Goal: Transaction & Acquisition: Download file/media

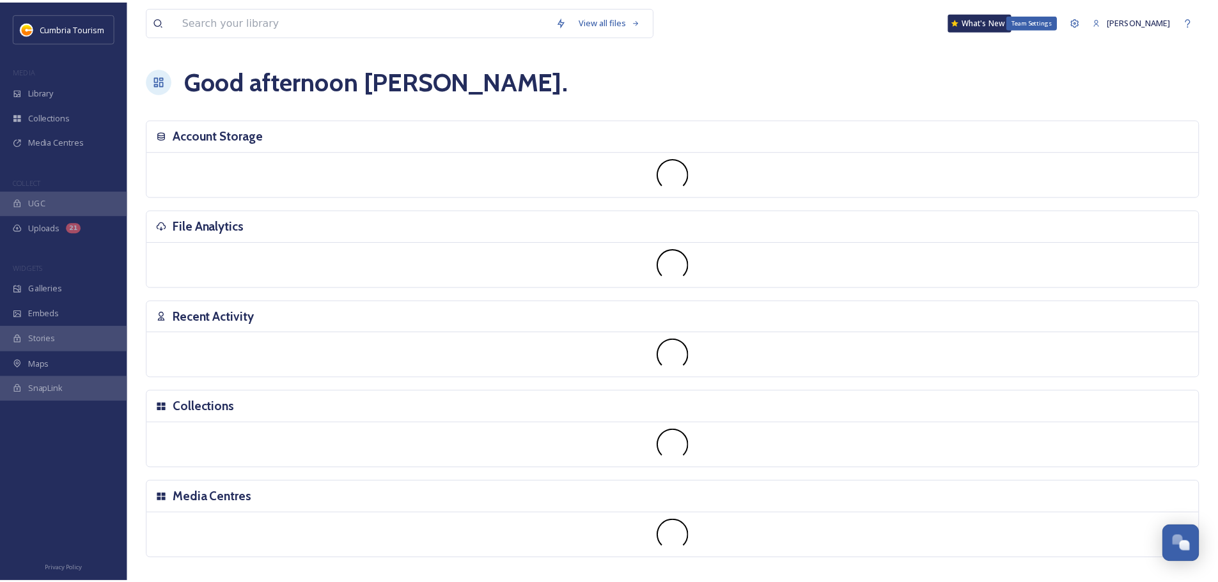
scroll to position [5011, 0]
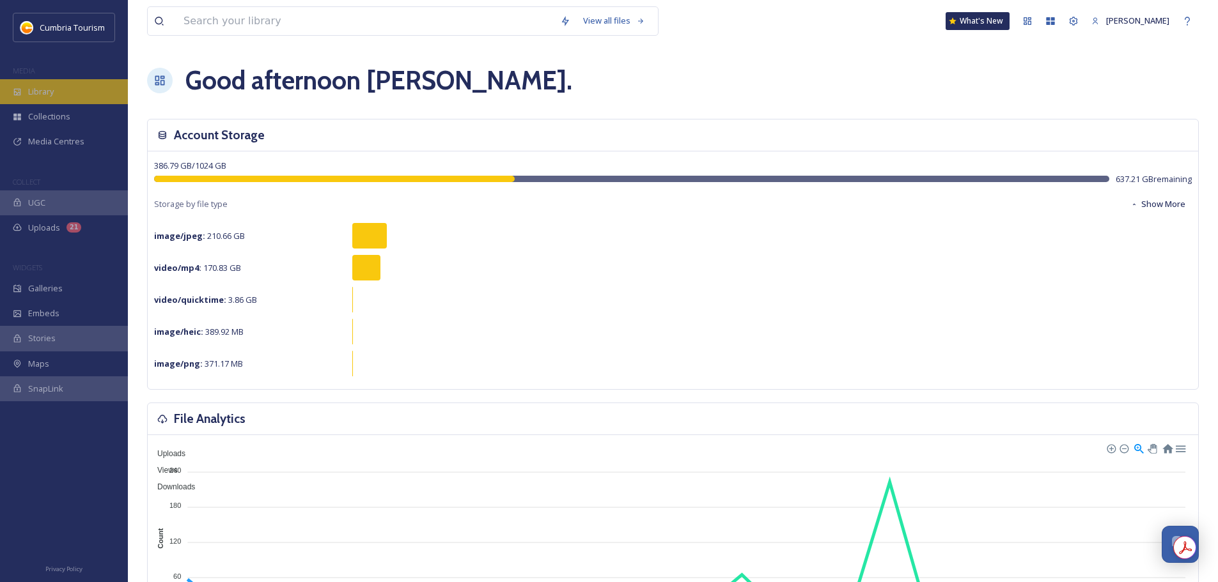
click at [56, 99] on div "Library" at bounding box center [64, 91] width 128 height 25
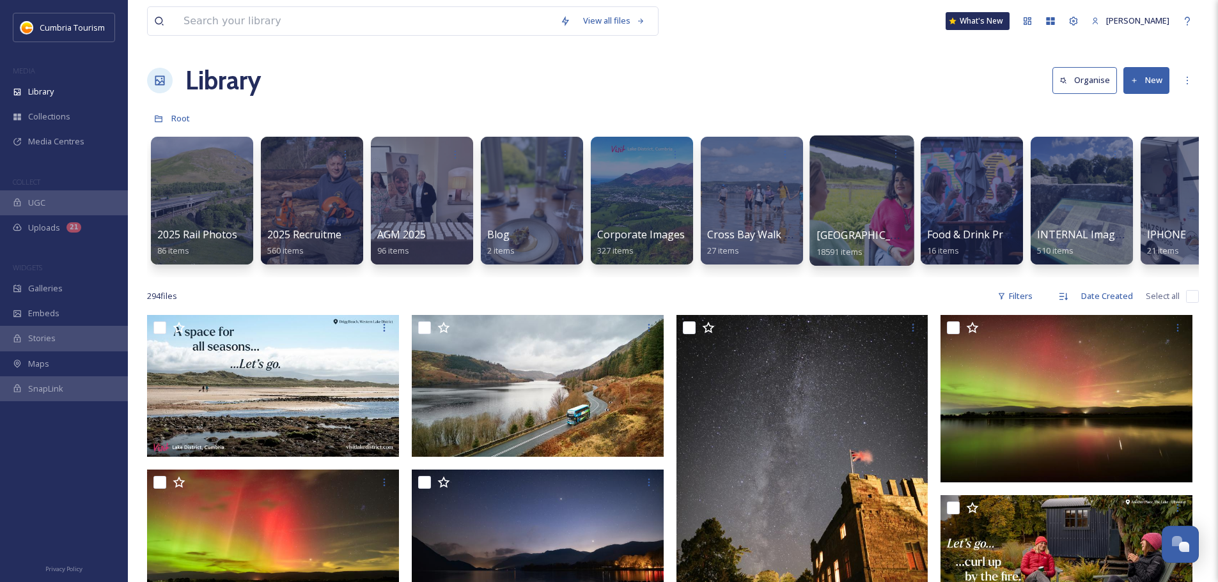
click at [834, 226] on div at bounding box center [861, 200] width 104 height 130
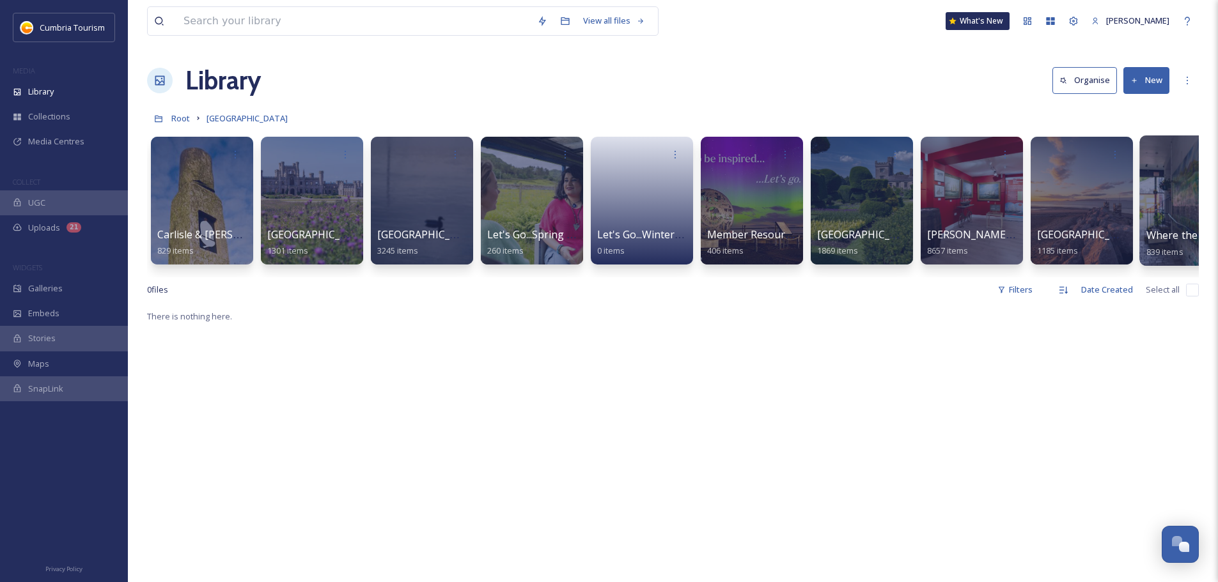
click at [1179, 241] on span "Where the Lakes Meets the Dales" at bounding box center [1228, 235] width 165 height 14
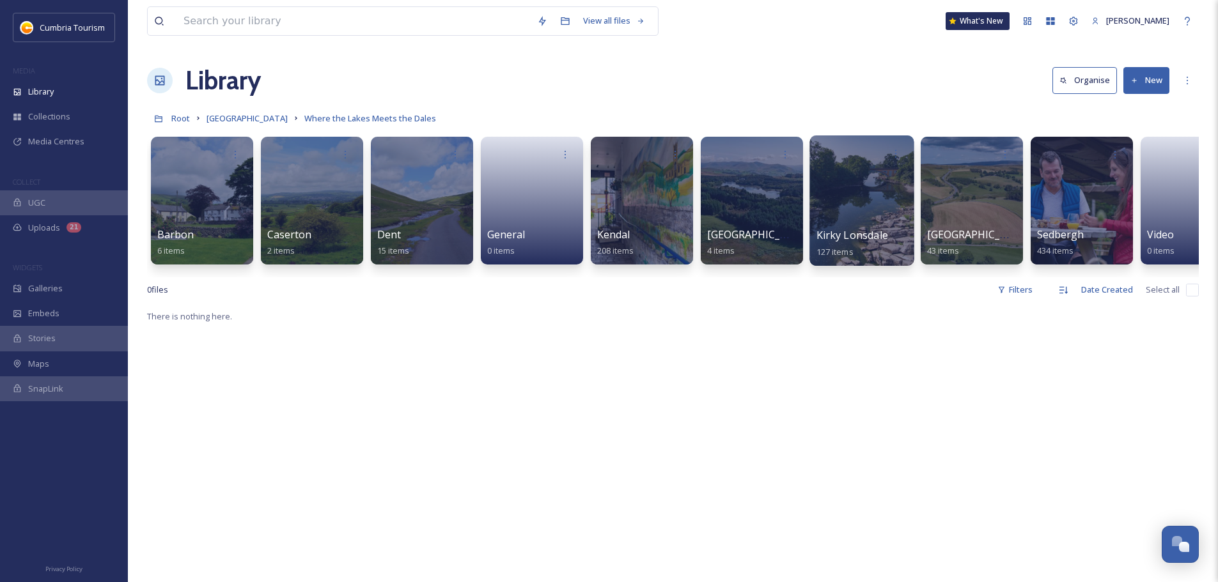
click at [842, 238] on span "Kirky Lonsdale" at bounding box center [852, 235] width 72 height 14
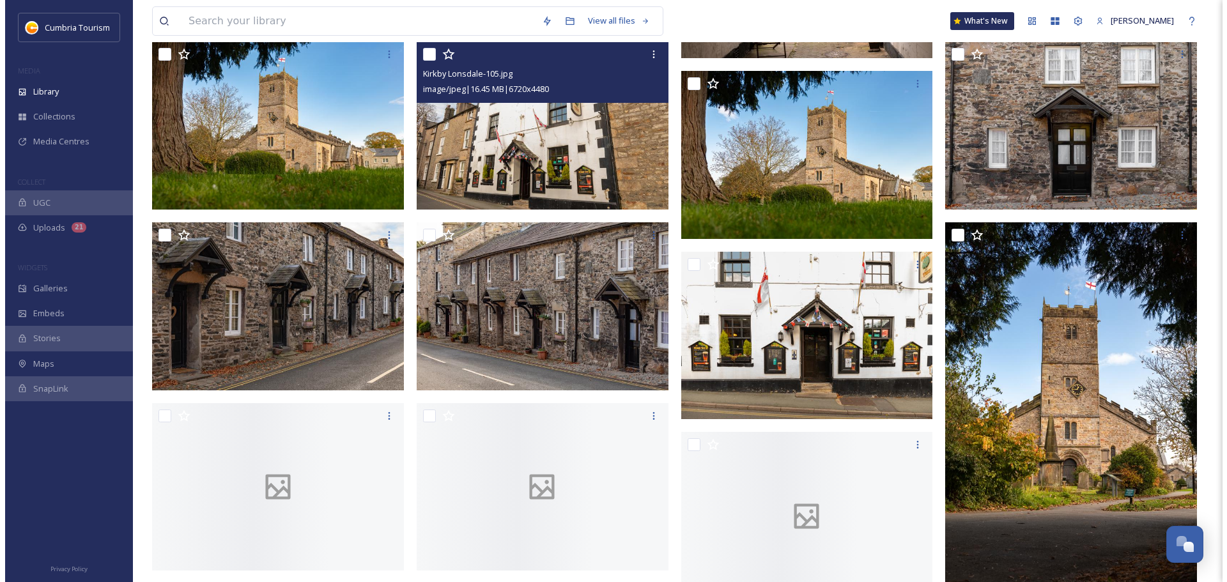
scroll to position [1067, 0]
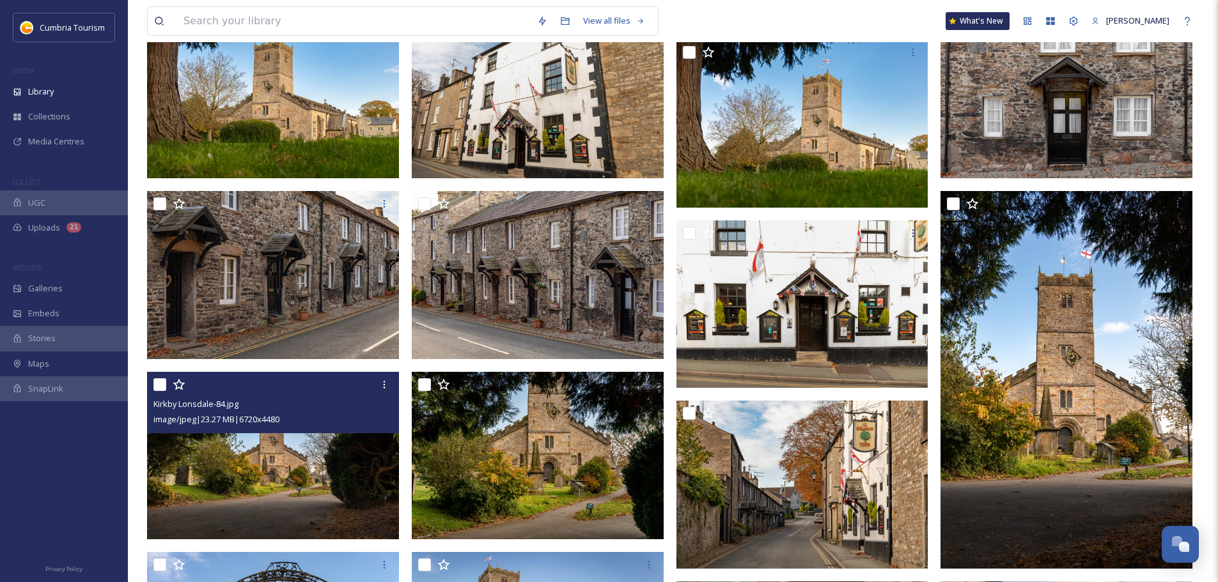
click at [351, 476] on img at bounding box center [273, 456] width 252 height 168
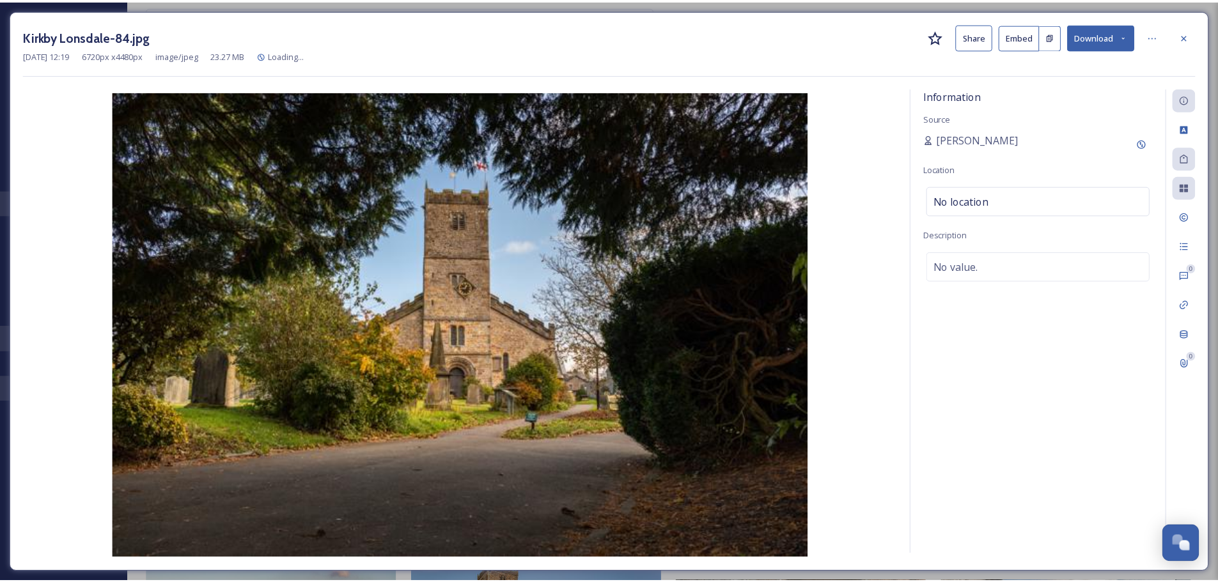
scroll to position [1076, 0]
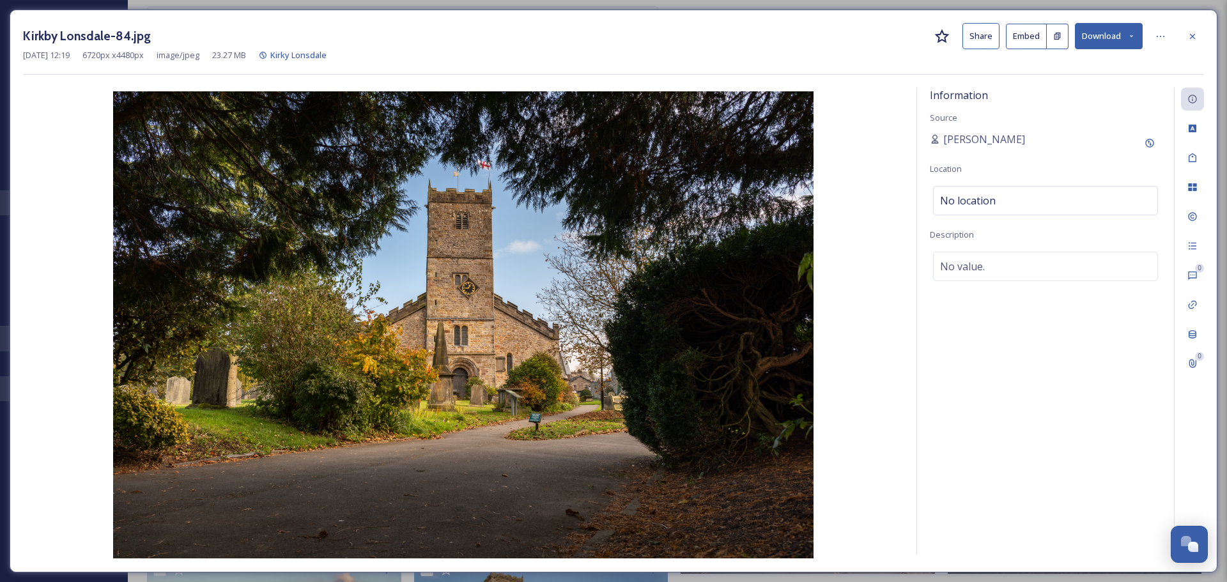
click at [1127, 38] on button "Download" at bounding box center [1109, 36] width 68 height 26
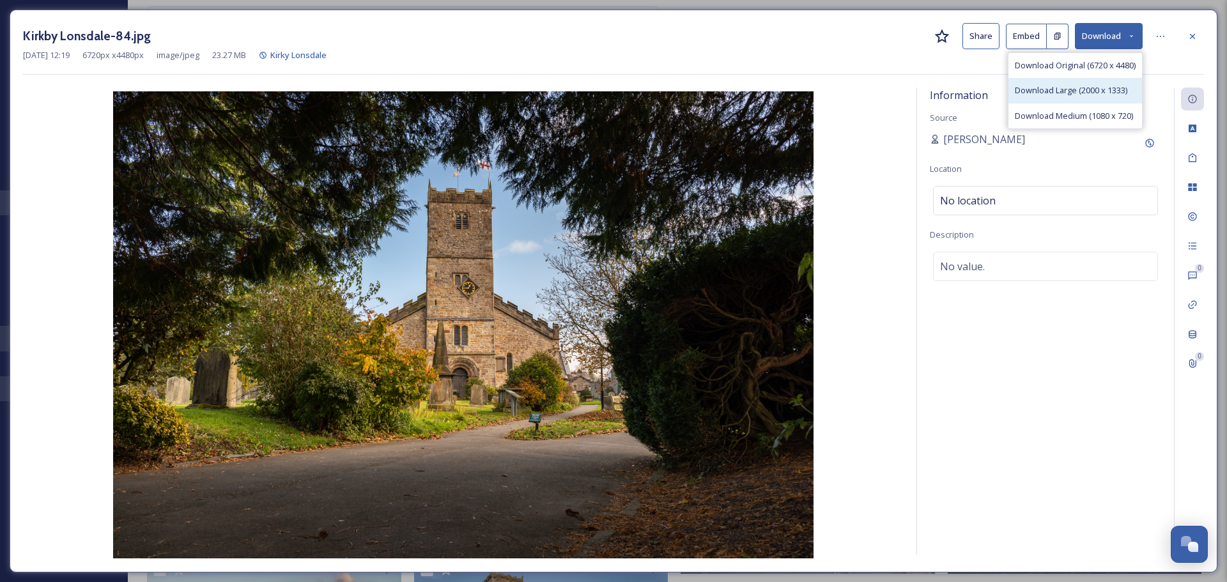
click at [1081, 88] on span "Download Large (2000 x 1333)" at bounding box center [1071, 90] width 112 height 12
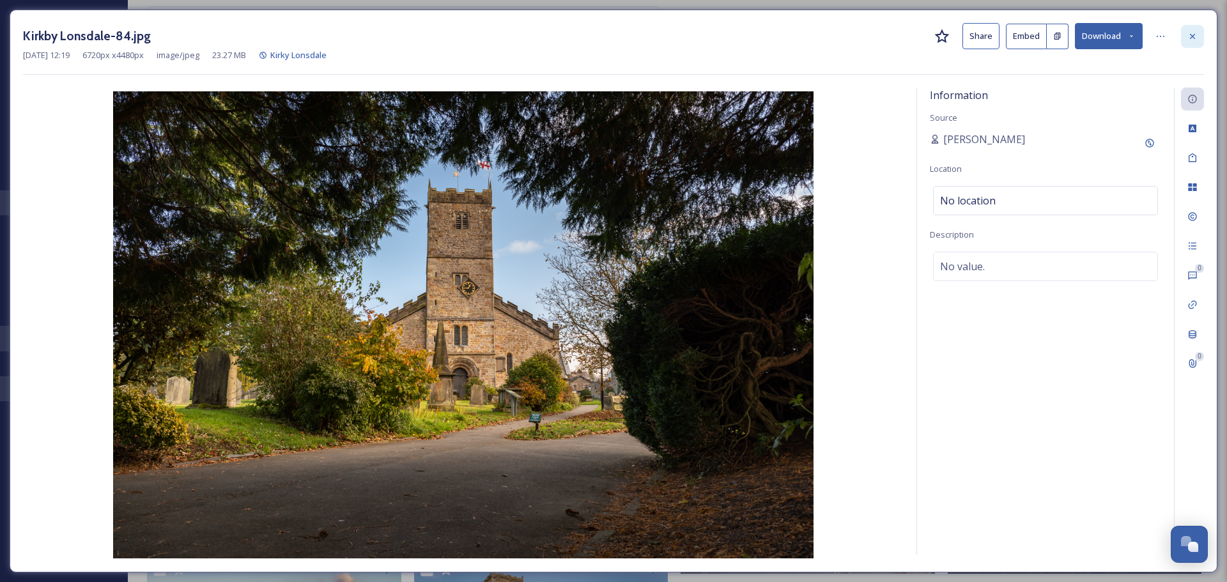
click at [1197, 37] on icon at bounding box center [1192, 36] width 10 height 10
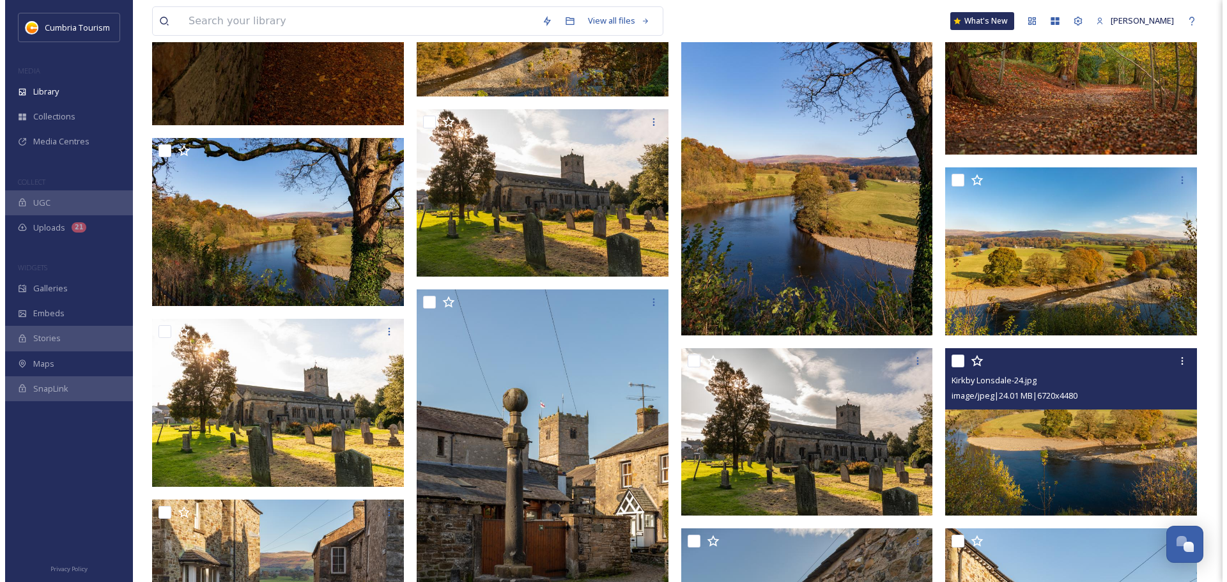
scroll to position [2546, 0]
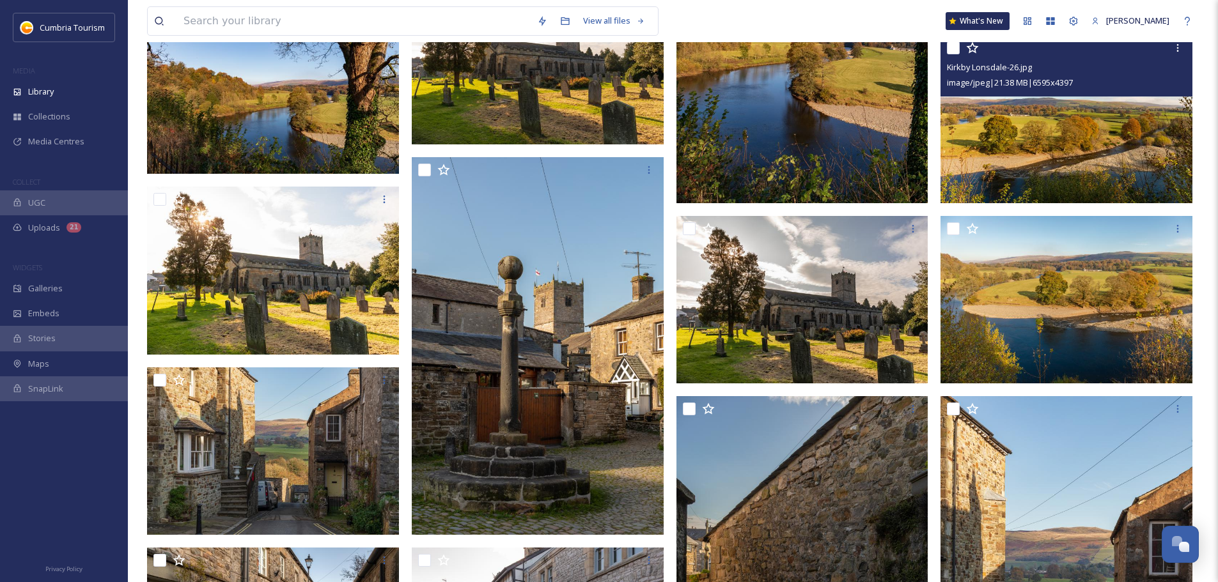
click at [1131, 187] on img at bounding box center [1066, 119] width 252 height 168
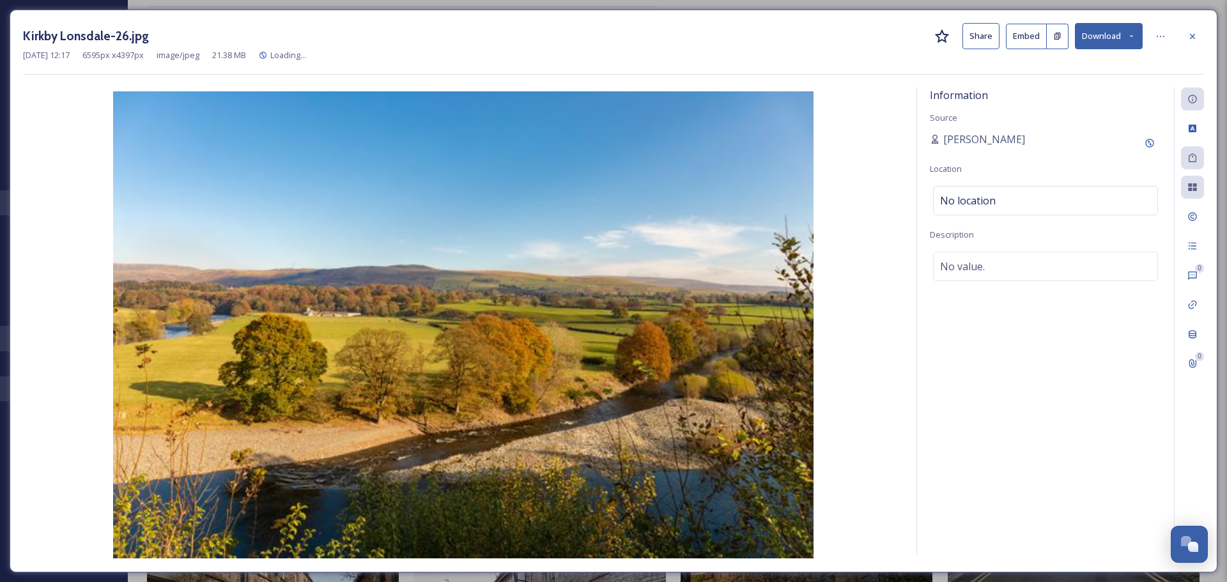
click at [1113, 43] on button "Download" at bounding box center [1109, 36] width 68 height 26
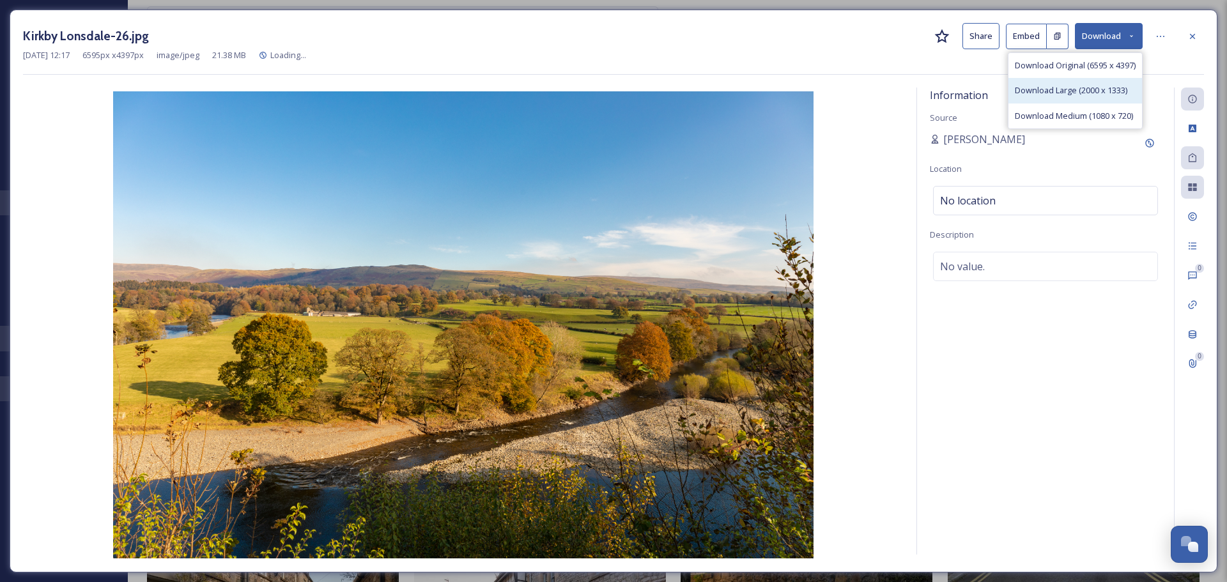
click at [1107, 85] on span "Download Large (2000 x 1333)" at bounding box center [1071, 90] width 112 height 12
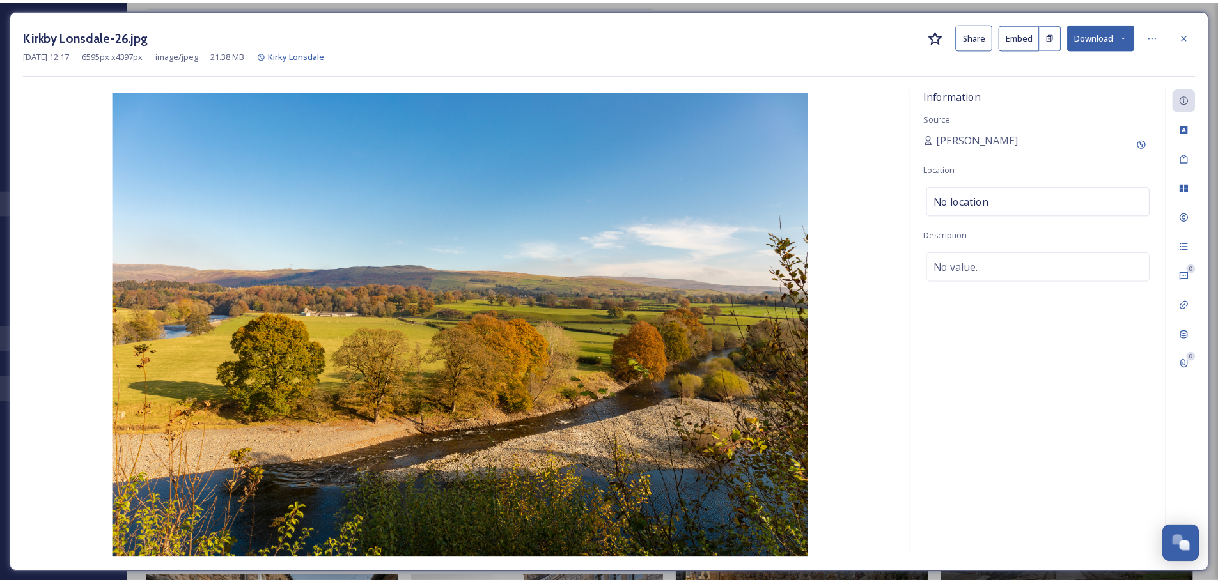
scroll to position [2569, 0]
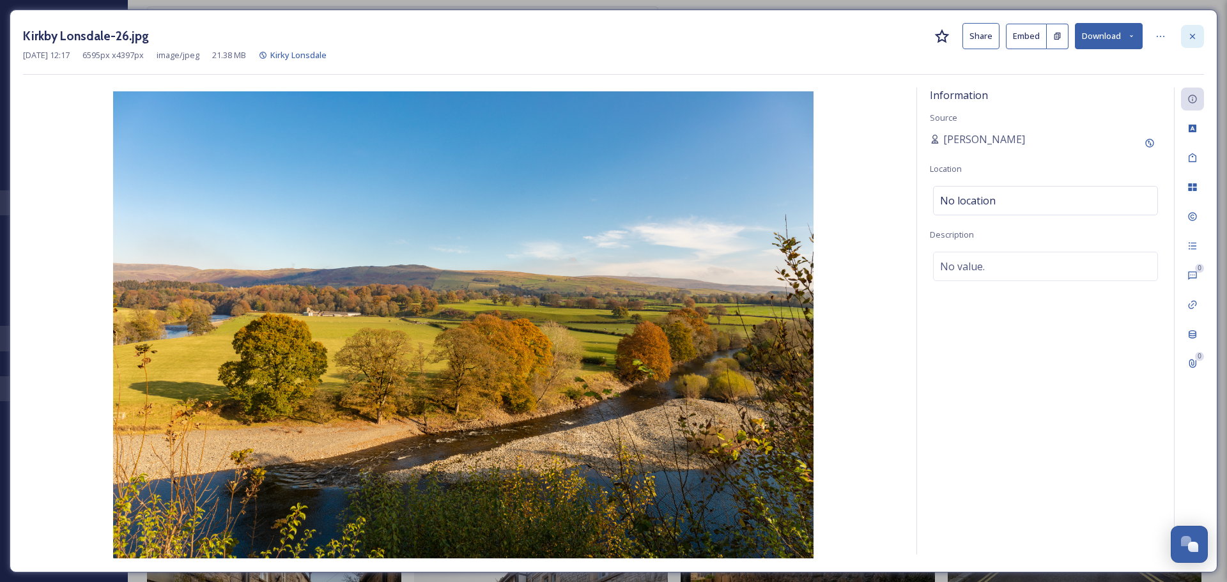
click at [1195, 39] on icon at bounding box center [1192, 36] width 10 height 10
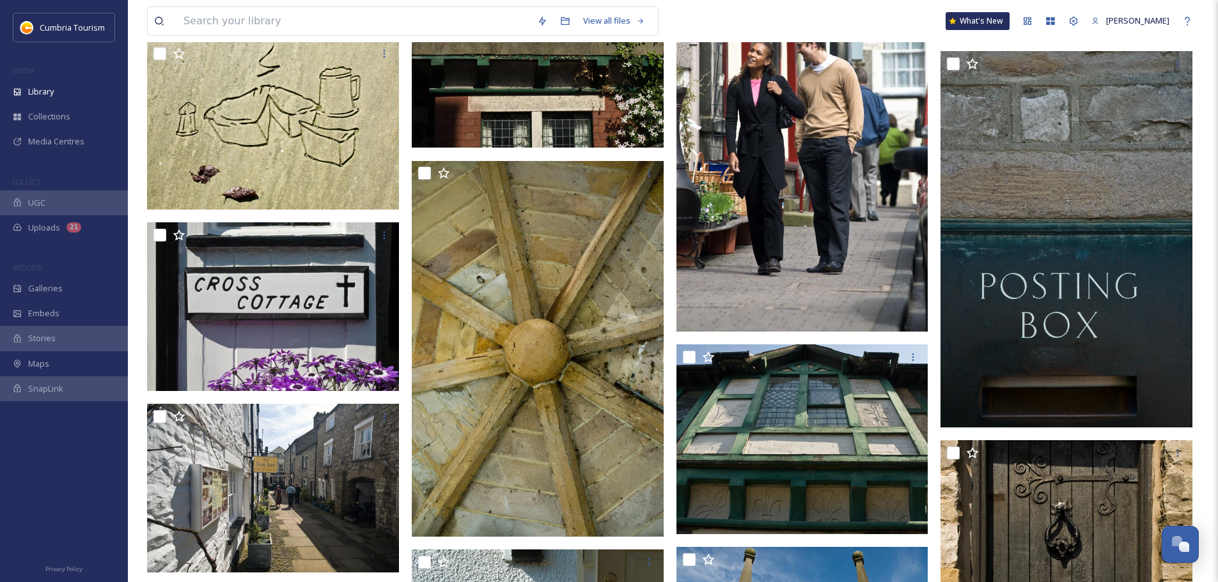
scroll to position [7340, 0]
